Goal: Task Accomplishment & Management: Use online tool/utility

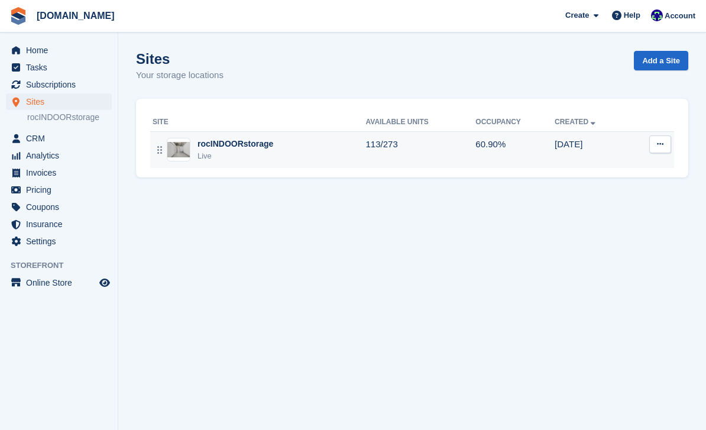
click at [239, 144] on div "rocINDOORstorage" at bounding box center [235, 144] width 76 height 12
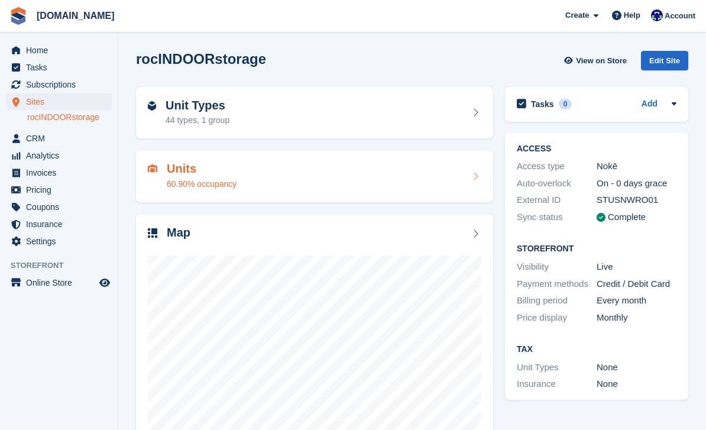
click at [461, 173] on div "Units 60.90% occupancy" at bounding box center [314, 176] width 333 height 28
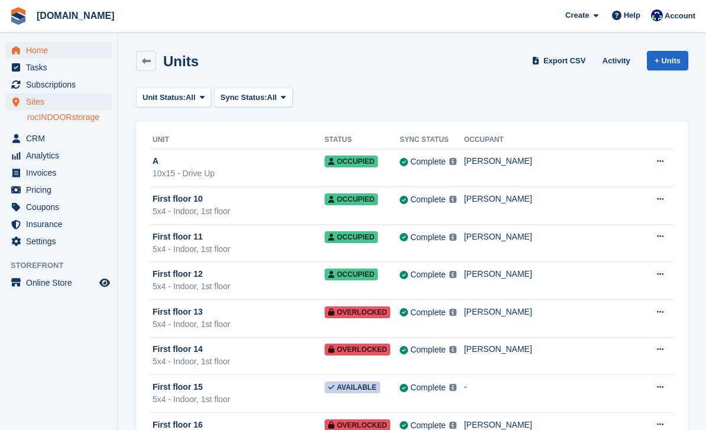
click at [38, 56] on span "Home" at bounding box center [61, 50] width 71 height 17
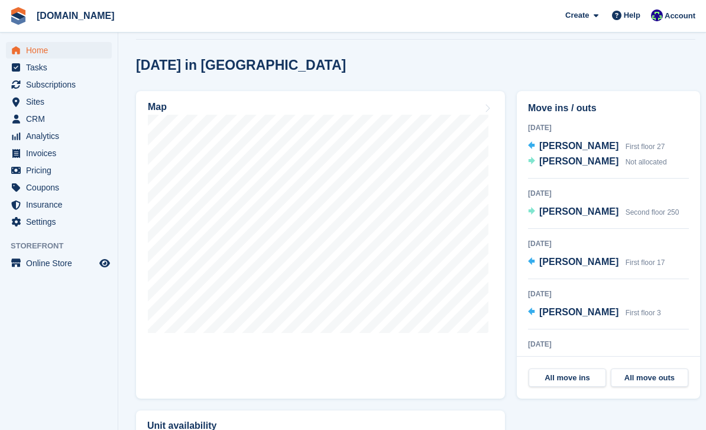
scroll to position [336, 0]
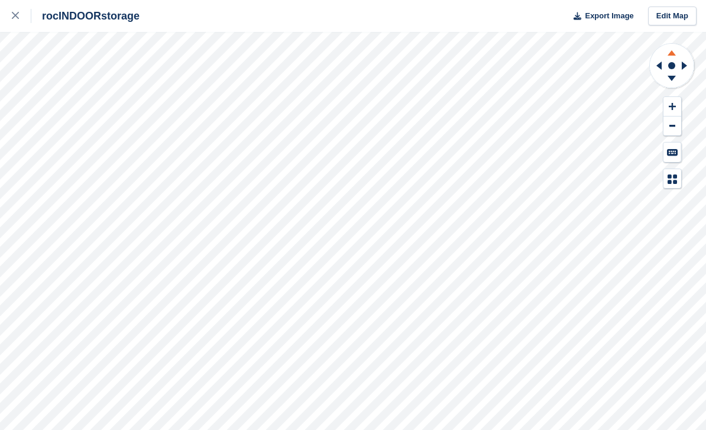
click at [669, 56] on icon at bounding box center [671, 52] width 8 height 5
click at [667, 53] on icon at bounding box center [671, 51] width 31 height 15
click at [669, 55] on icon at bounding box center [671, 52] width 8 height 5
click at [668, 56] on icon at bounding box center [671, 52] width 8 height 5
click at [673, 53] on icon at bounding box center [671, 52] width 8 height 5
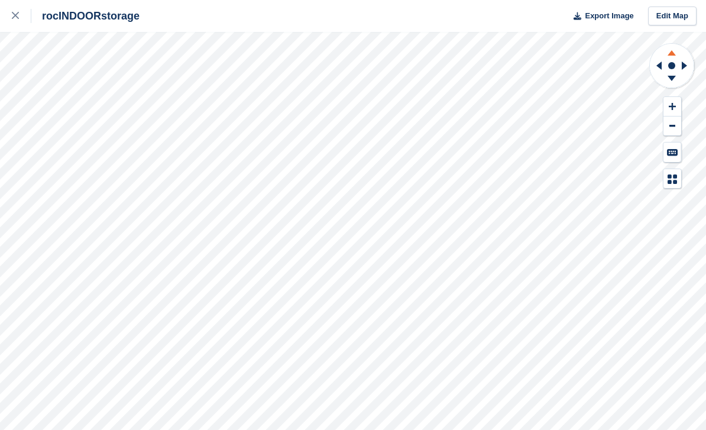
click at [672, 51] on icon at bounding box center [671, 52] width 8 height 5
click at [674, 51] on icon at bounding box center [671, 51] width 31 height 15
click at [673, 51] on icon at bounding box center [671, 51] width 31 height 15
click at [673, 50] on icon at bounding box center [671, 51] width 31 height 15
click at [671, 50] on icon at bounding box center [671, 51] width 31 height 15
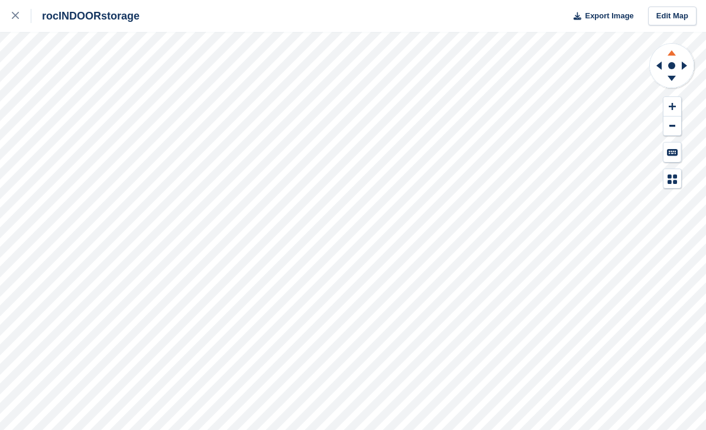
click at [670, 50] on icon at bounding box center [671, 51] width 31 height 15
click at [674, 50] on icon at bounding box center [671, 51] width 31 height 15
click at [673, 49] on icon at bounding box center [671, 51] width 31 height 15
click at [676, 51] on icon at bounding box center [671, 51] width 31 height 15
click at [673, 53] on icon at bounding box center [671, 52] width 8 height 5
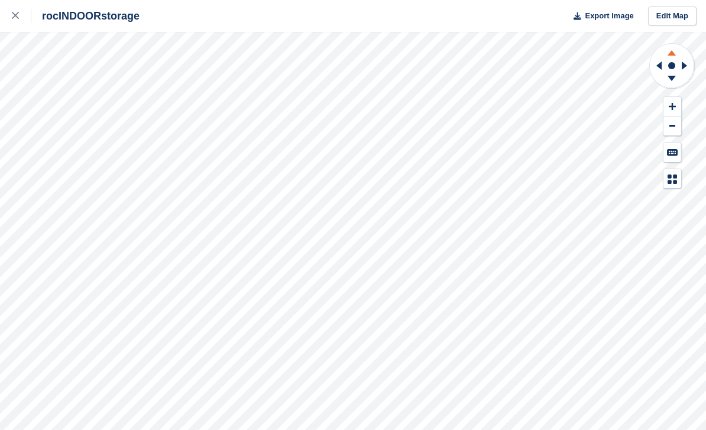
click at [674, 51] on icon at bounding box center [671, 51] width 31 height 15
click at [679, 55] on icon at bounding box center [671, 51] width 31 height 15
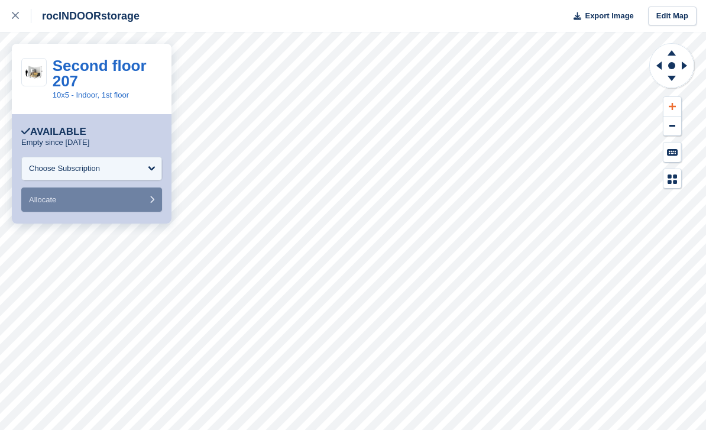
click at [672, 104] on icon at bounding box center [672, 106] width 7 height 7
click at [672, 106] on icon at bounding box center [672, 106] width 7 height 7
click at [666, 111] on button at bounding box center [672, 107] width 18 height 20
click at [135, 166] on div "Choose Subscription" at bounding box center [91, 169] width 141 height 24
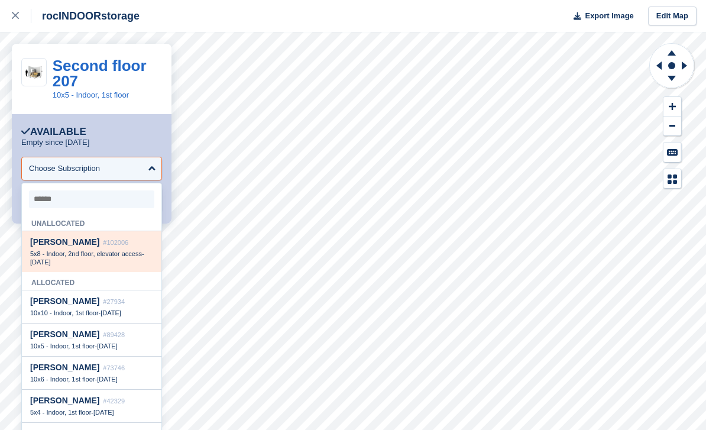
click at [111, 257] on span "5x8 - Indoor, 2nd floor, elevator access" at bounding box center [86, 253] width 112 height 7
select select "******"
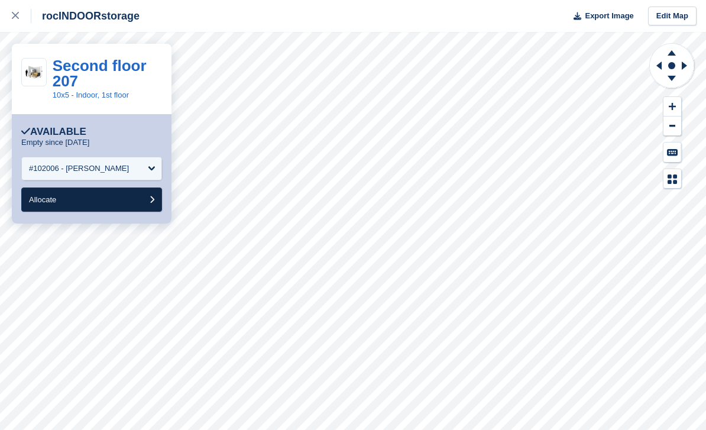
click at [119, 201] on button "Allocate" at bounding box center [91, 199] width 141 height 24
